Goal: Task Accomplishment & Management: Complete application form

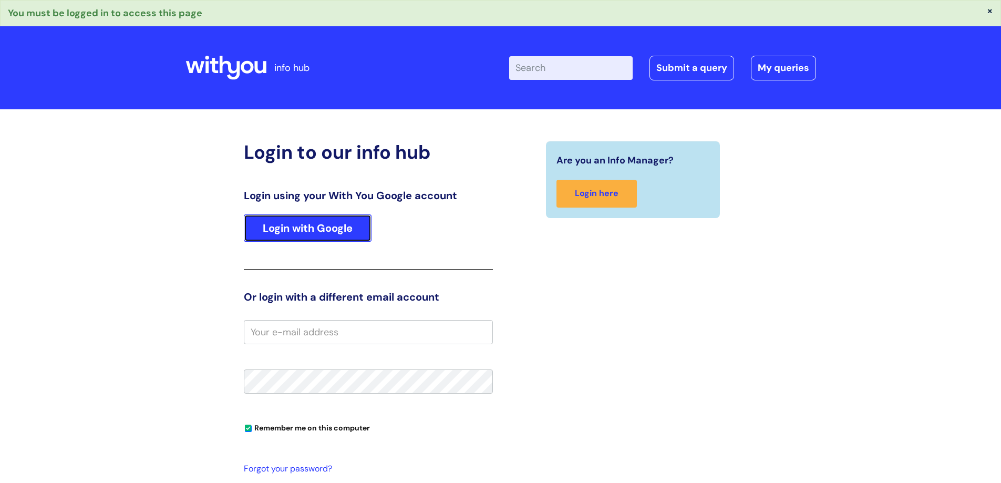
click at [317, 228] on link "Login with Google" at bounding box center [308, 227] width 128 height 27
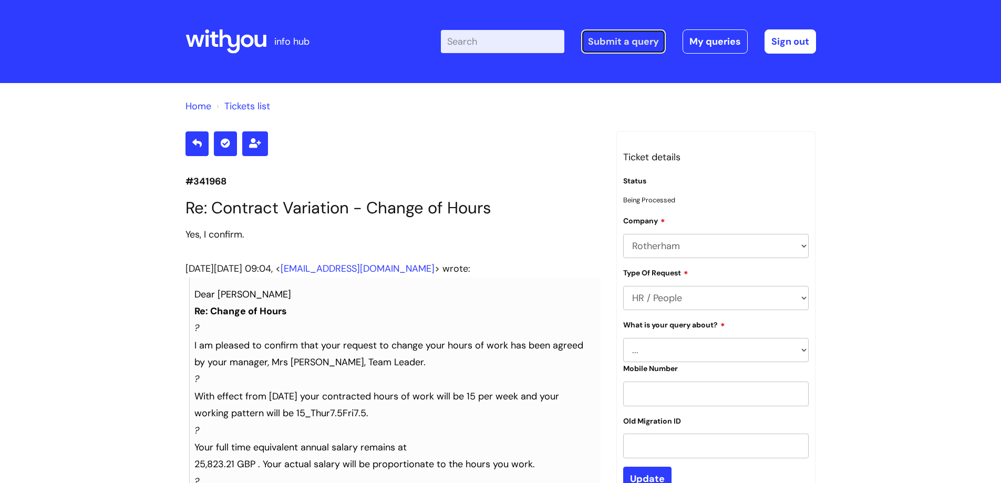
click at [632, 43] on link "Submit a query" at bounding box center [623, 41] width 85 height 24
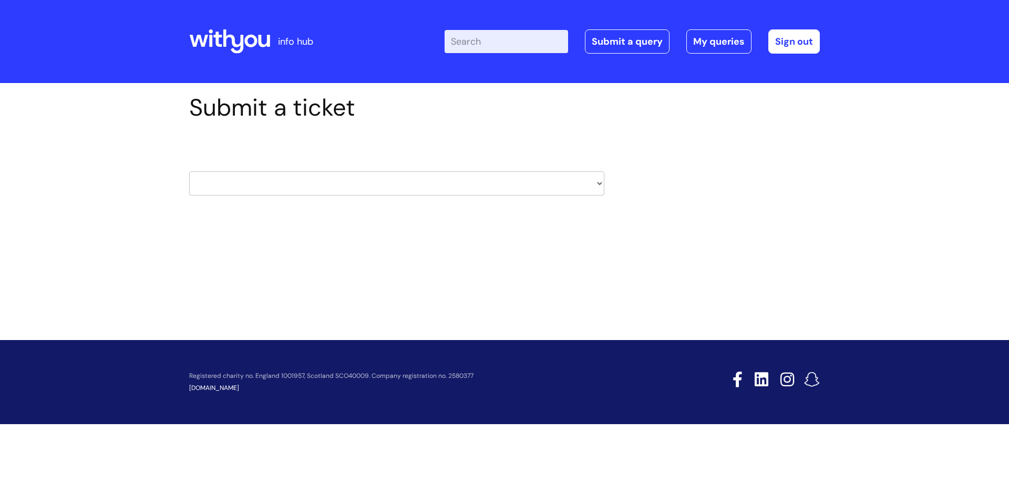
click at [598, 184] on select "HR / People IT and Support Clinical Drug Alerts Finance Accounts Data Support T…" at bounding box center [396, 183] width 415 height 24
select select "it_and_support"
click at [189, 171] on select "HR / People IT and Support Clinical Drug Alerts Finance Accounts Data Support T…" at bounding box center [396, 183] width 415 height 24
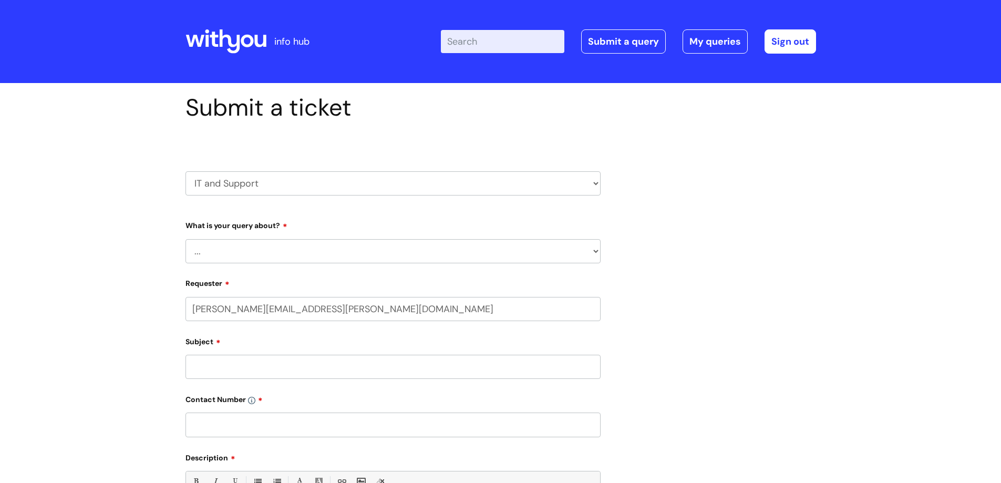
select select "80004157222"
click at [274, 252] on select "... Mobile Phone Reset & MFA Accounts, Starters and Leavers IT Hardware issue I…" at bounding box center [392, 251] width 415 height 24
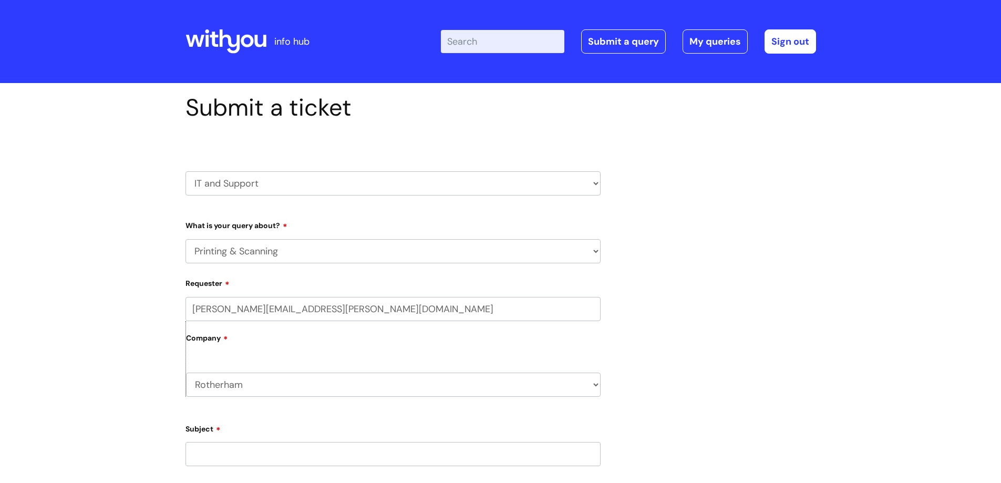
click at [185, 239] on select "... Mobile Phone Reset & MFA Accounts, Starters and Leavers IT Hardware issue I…" at bounding box center [392, 251] width 415 height 24
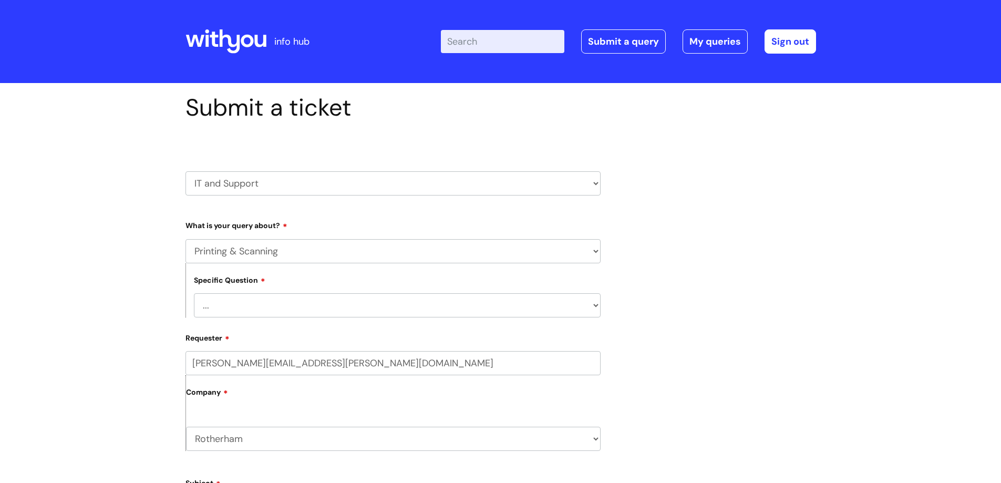
click at [251, 312] on select "... I need help finding or adding a printer I need help to scan a document I ne…" at bounding box center [397, 305] width 407 height 24
click at [328, 253] on select "... Mobile Phone Reset & MFA Accounts, Starters and Leavers IT Hardware issue I…" at bounding box center [392, 251] width 415 height 24
select select "Something Else"
click at [185, 239] on select "... Mobile Phone Reset & MFA Accounts, Starters and Leavers IT Hardware issue I…" at bounding box center [392, 251] width 415 height 24
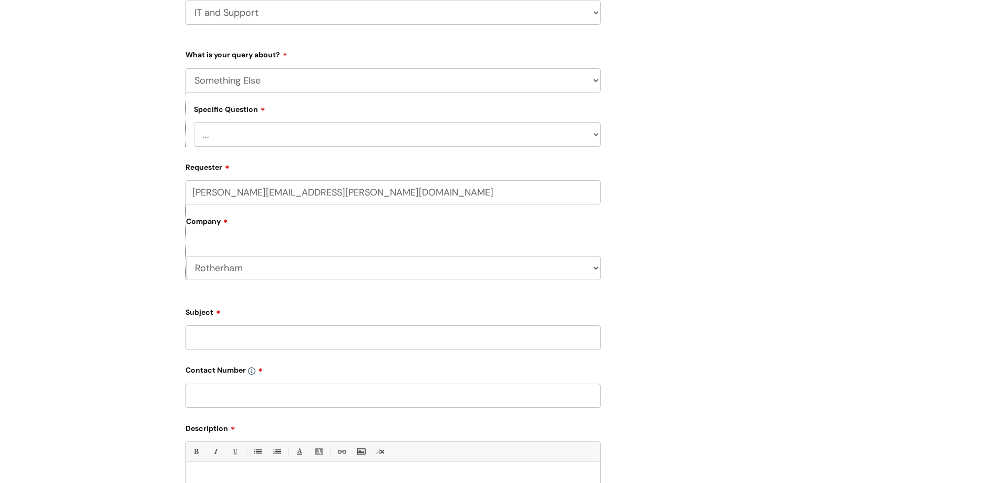
scroll to position [210, 0]
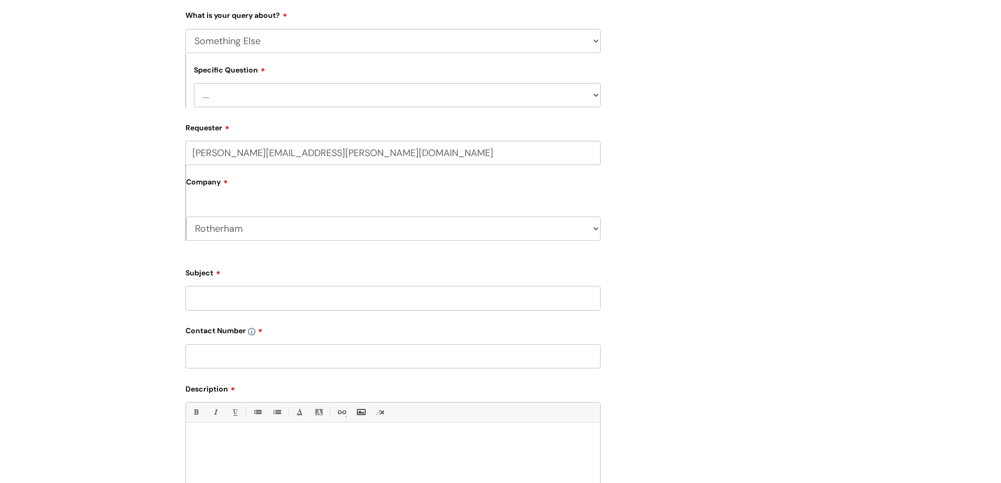
click at [238, 299] on input "Subject" at bounding box center [392, 298] width 415 height 24
type input "Batch"
click at [209, 356] on input "text" at bounding box center [392, 356] width 415 height 24
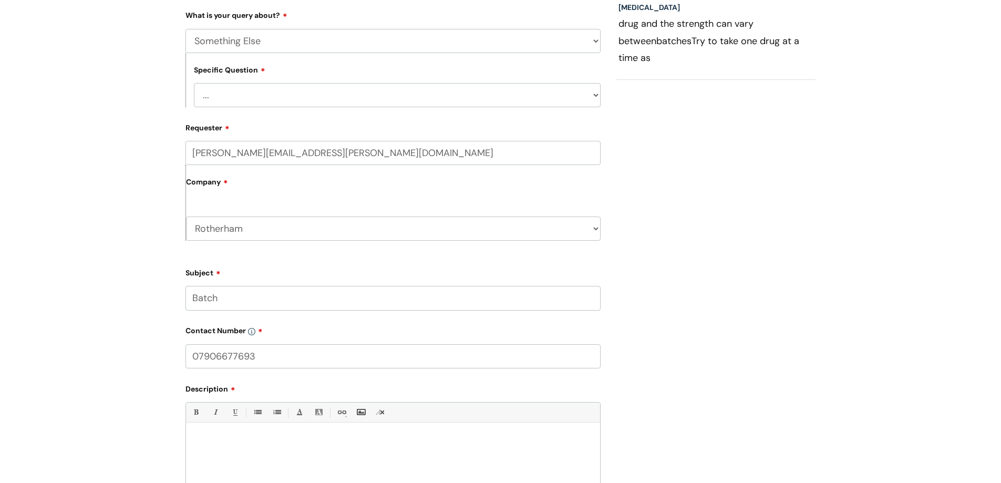
type input "07906677693"
click at [205, 438] on p at bounding box center [393, 440] width 398 height 9
click at [281, 440] on p "I have printed batch in wron prescriber name" at bounding box center [393, 440] width 398 height 9
click at [343, 436] on p "I have printed batch in wrong prescriber name" at bounding box center [393, 440] width 398 height 9
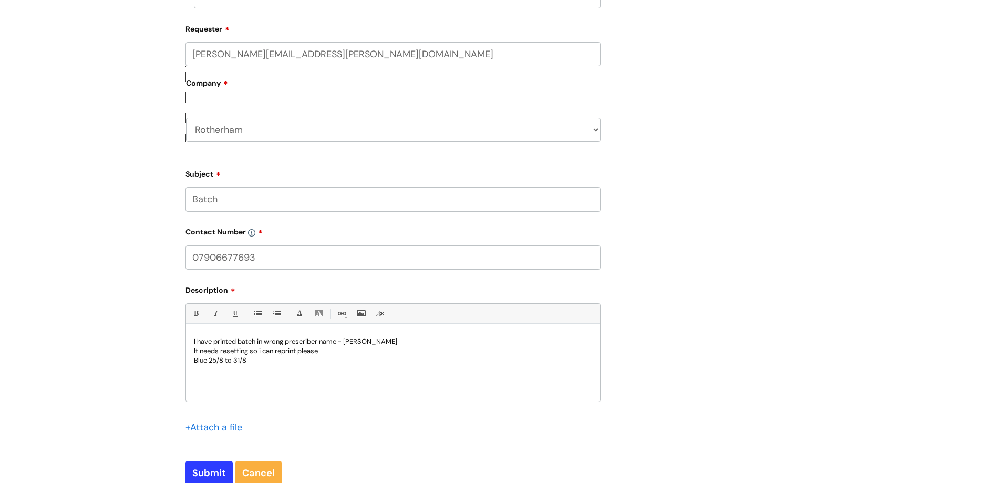
scroll to position [315, 0]
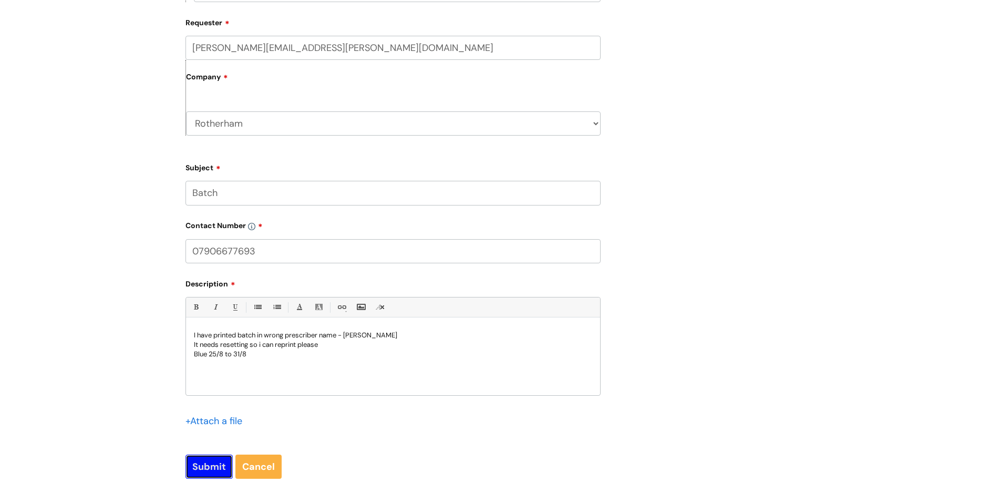
click at [210, 467] on input "Submit" at bounding box center [208, 467] width 47 height 24
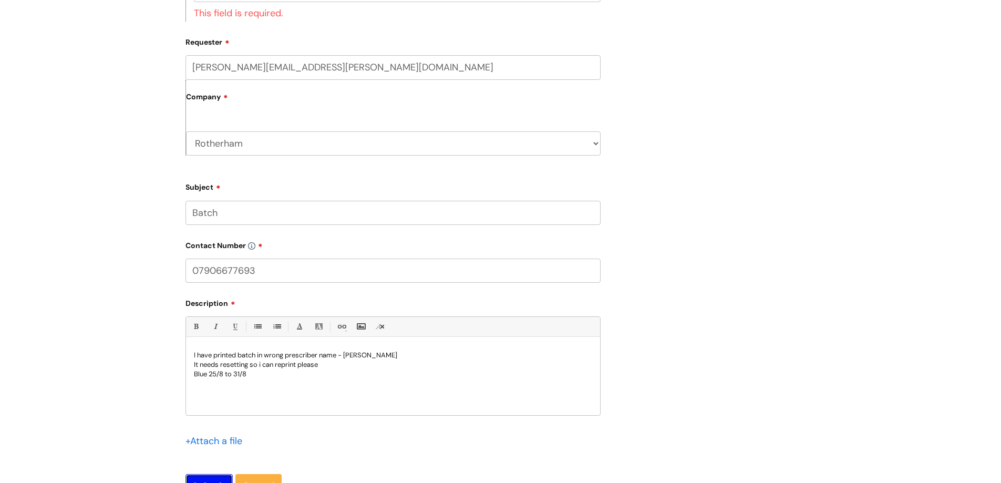
scroll to position [158, 0]
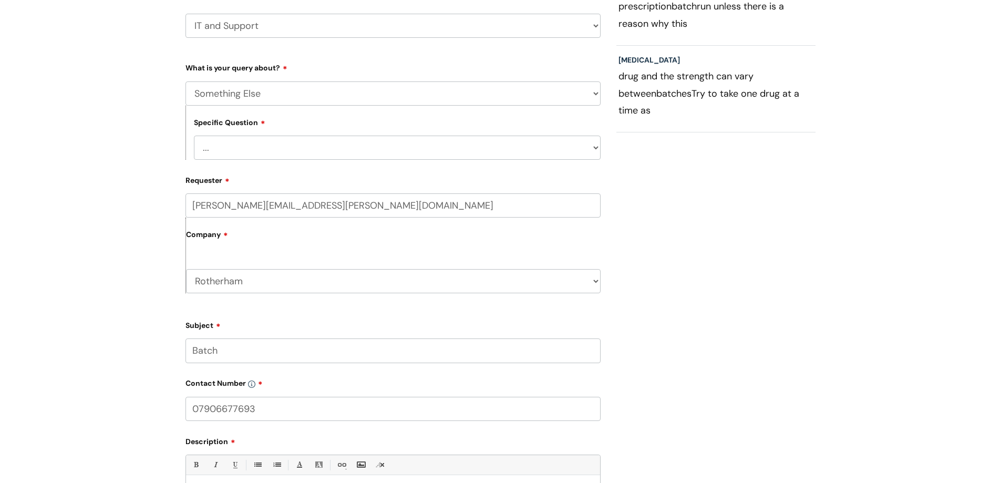
click at [259, 143] on select "... My problem is not listed" at bounding box center [397, 148] width 407 height 24
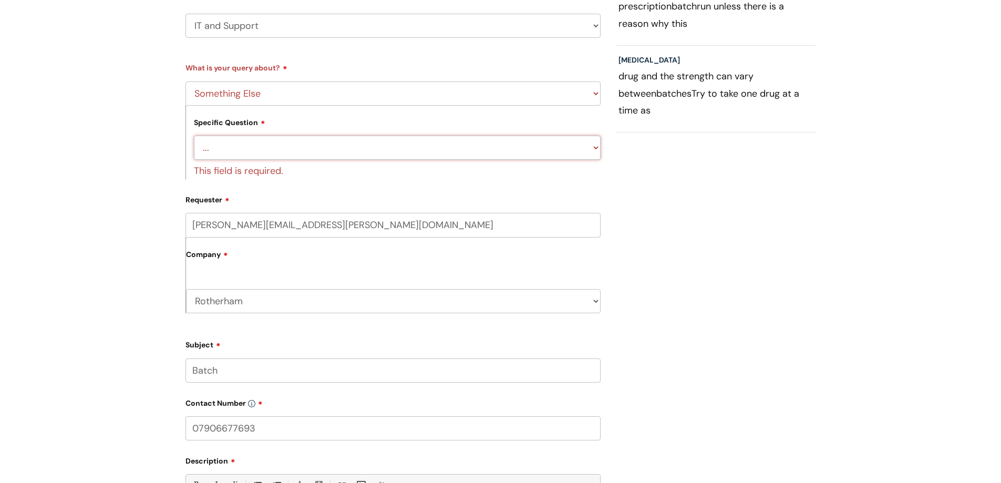
select select "My problem is not listed"
click at [194, 136] on select "... My problem is not listed" at bounding box center [397, 148] width 407 height 24
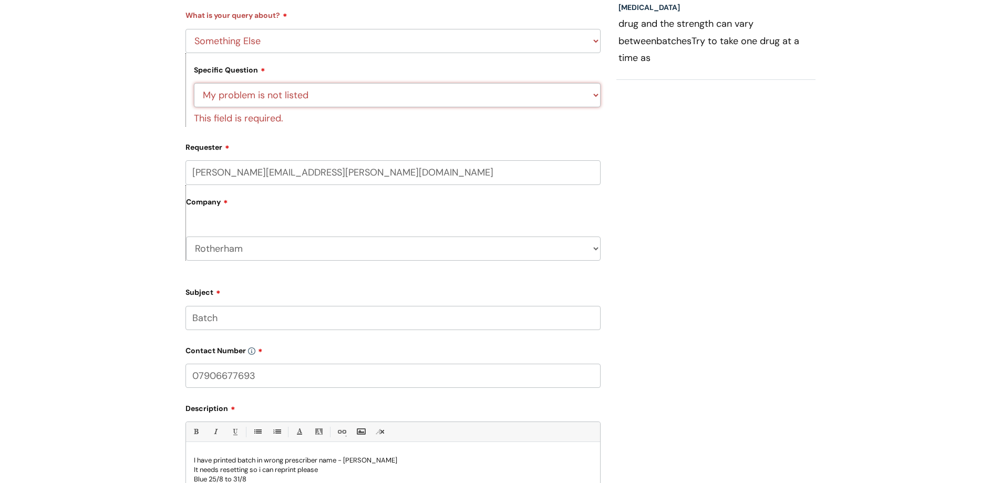
click at [593, 93] on select "... My problem is not listed" at bounding box center [397, 95] width 407 height 24
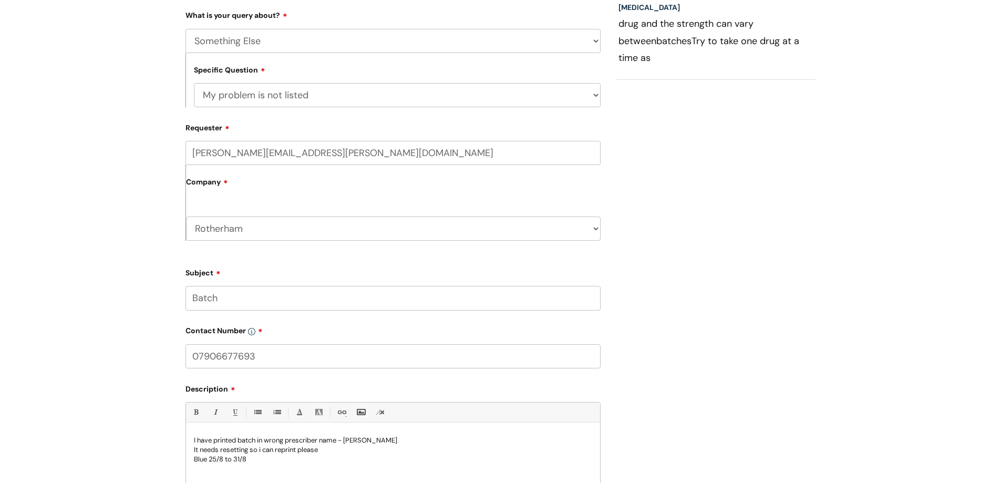
click at [194, 83] on select "... My problem is not listed" at bounding box center [397, 95] width 407 height 24
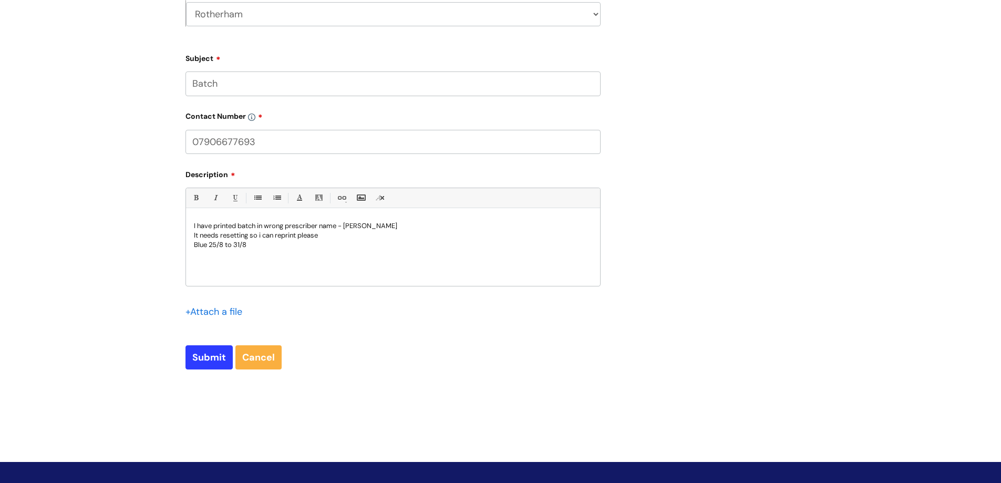
scroll to position [488, 0]
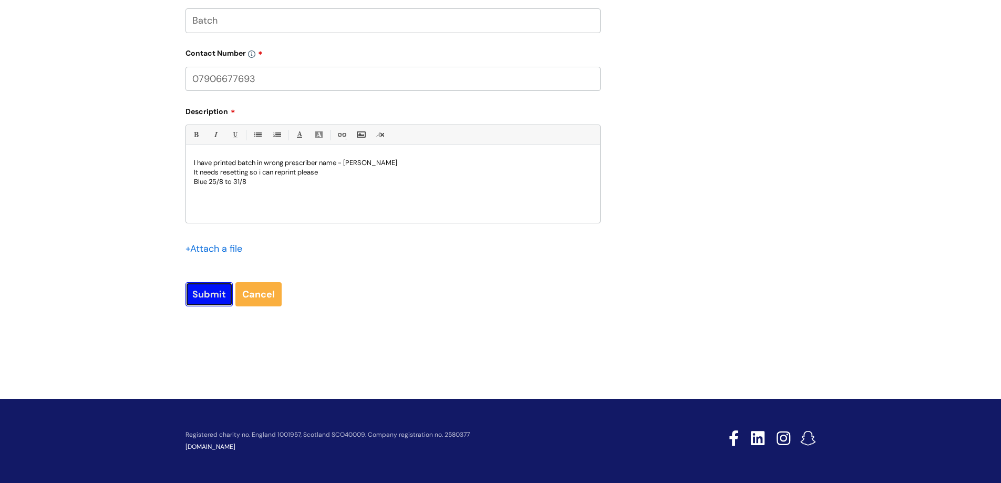
click at [198, 298] on input "Submit" at bounding box center [208, 294] width 47 height 24
type input "Please Wait..."
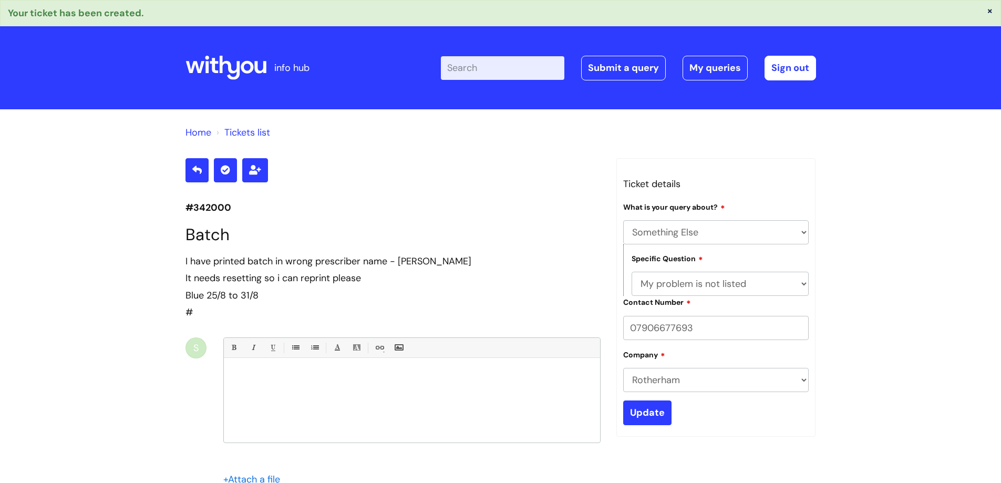
select select "Something Else"
select select "My problem is not listed"
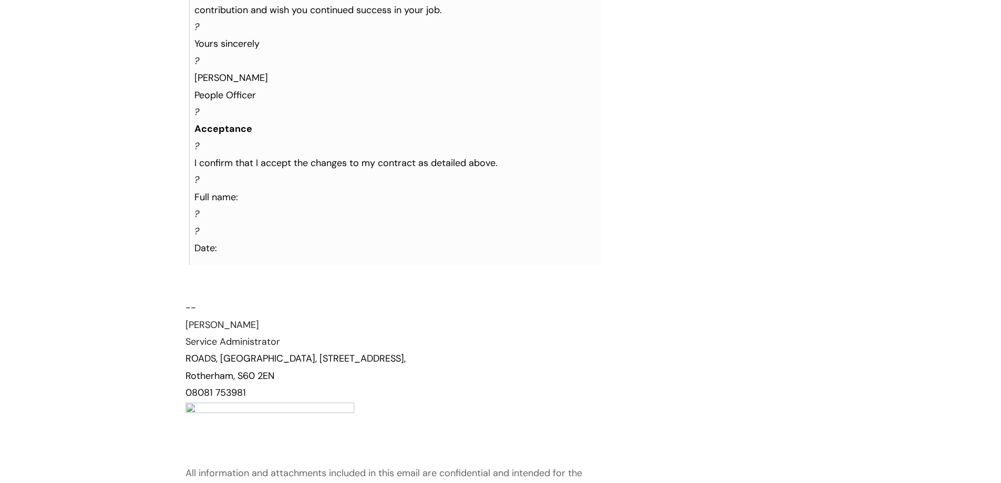
scroll to position [580, 0]
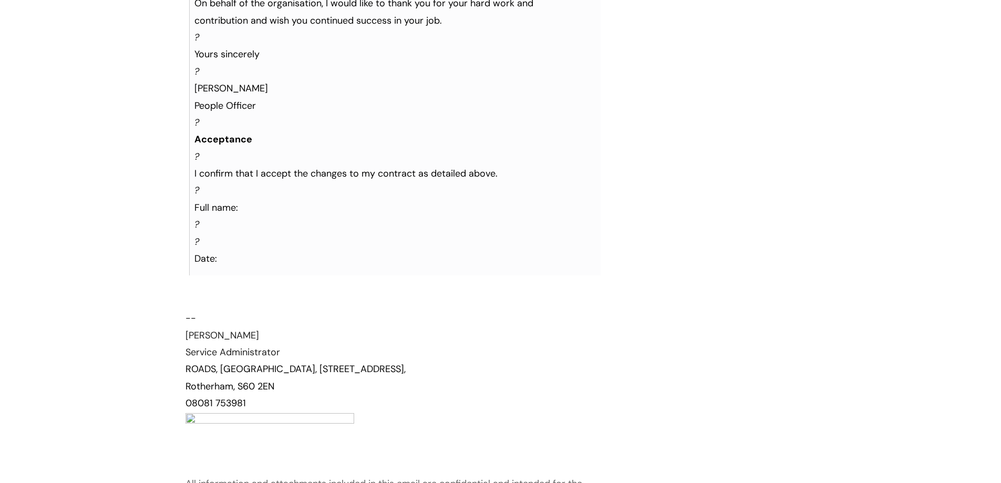
click at [267, 208] on div "Full name:" at bounding box center [388, 207] width 389 height 17
click at [246, 208] on div "Full name:" at bounding box center [388, 207] width 389 height 17
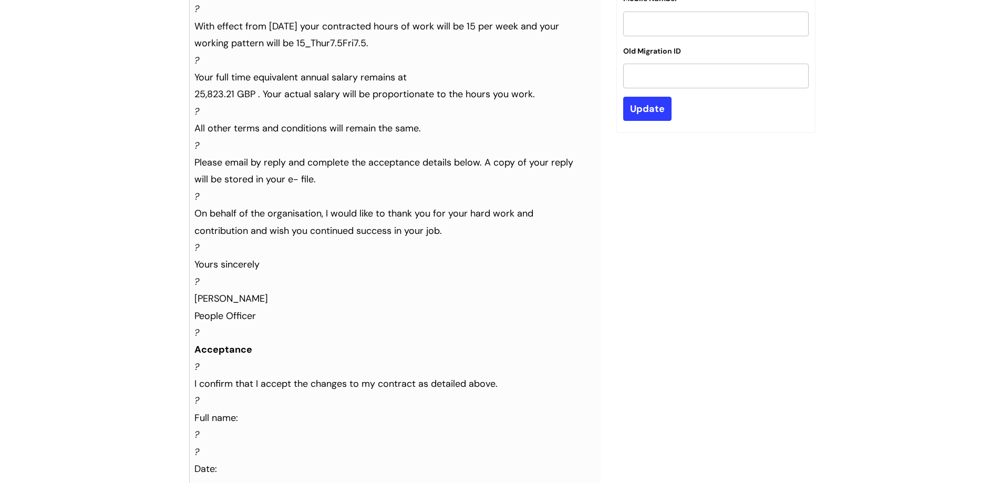
scroll to position [55, 0]
